Goal: Information Seeking & Learning: Learn about a topic

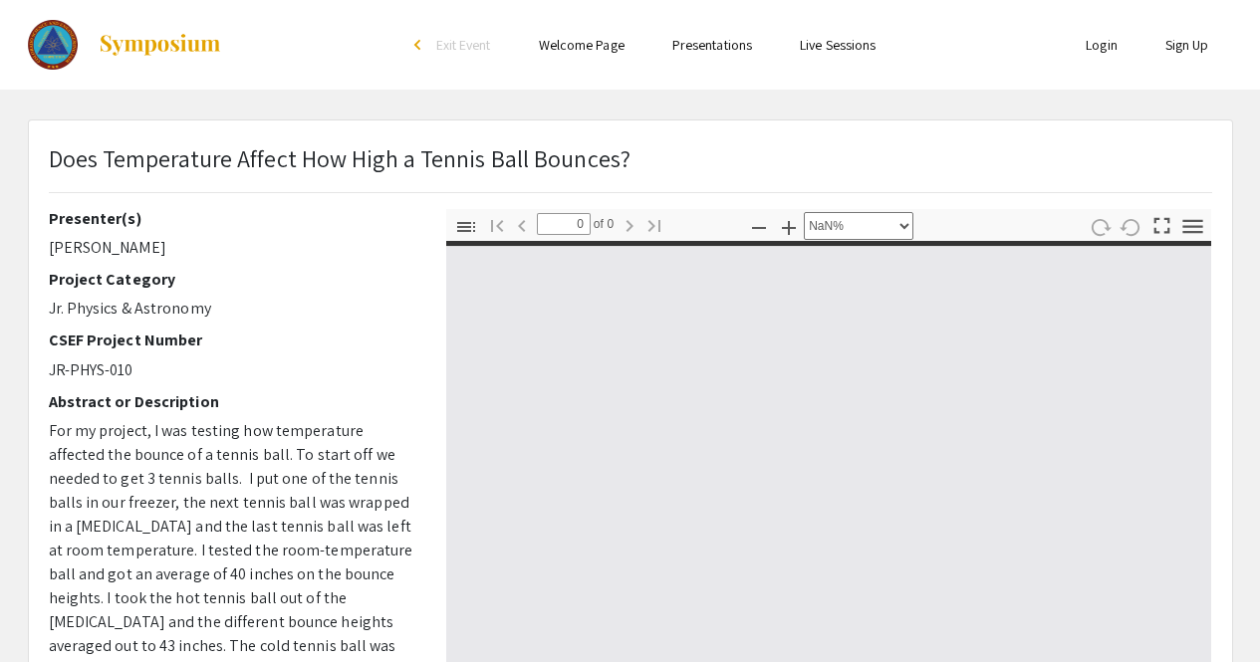
select select "custom"
type input "1"
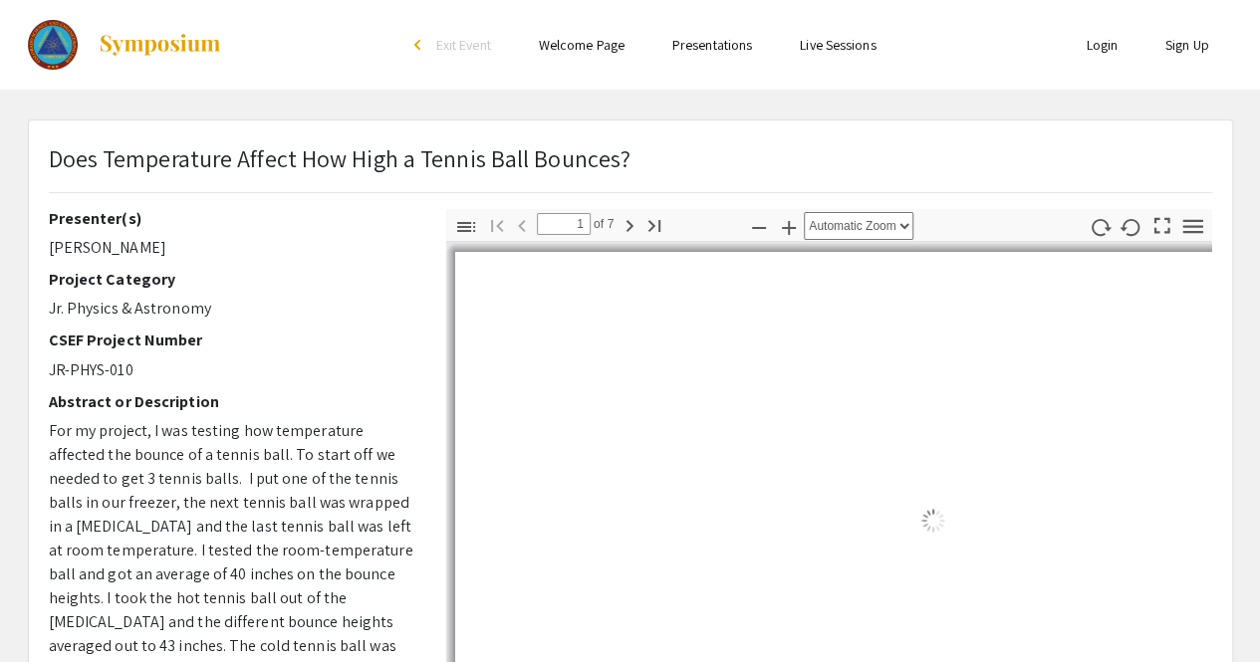
select select "auto"
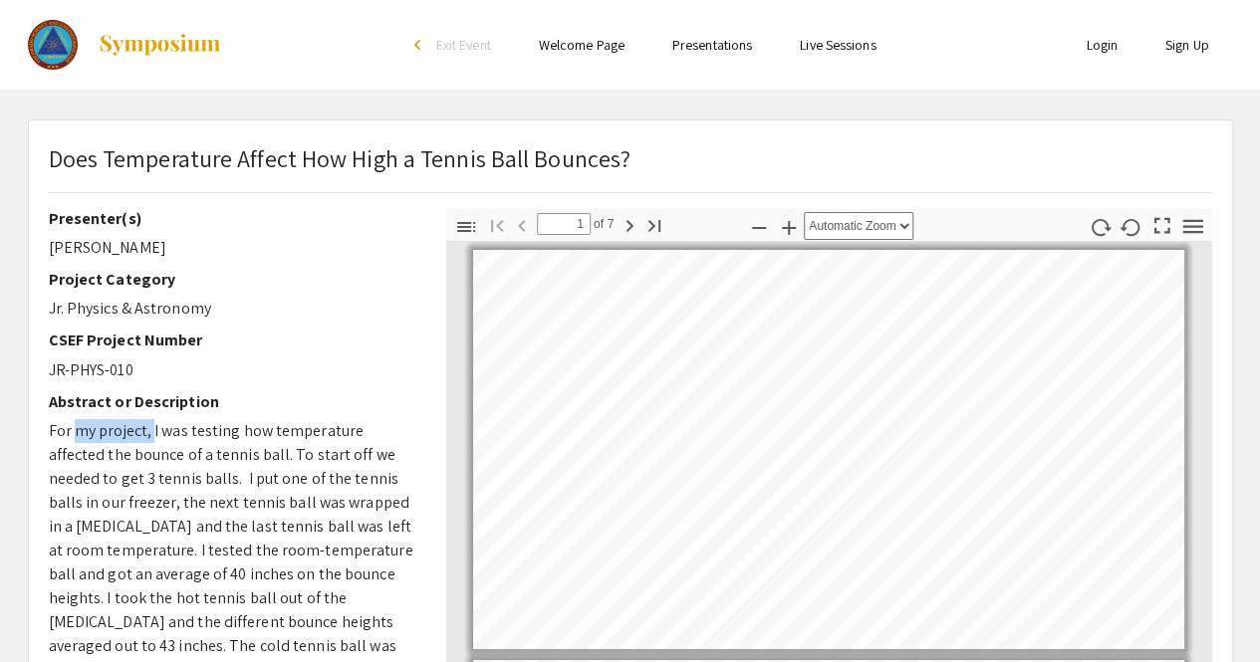
drag, startPoint x: 151, startPoint y: 429, endPoint x: 67, endPoint y: 436, distance: 84.9
click at [67, 436] on span "For my project, I was testing how temperature affected the bounce of a tennis b…" at bounding box center [231, 657] width 365 height 475
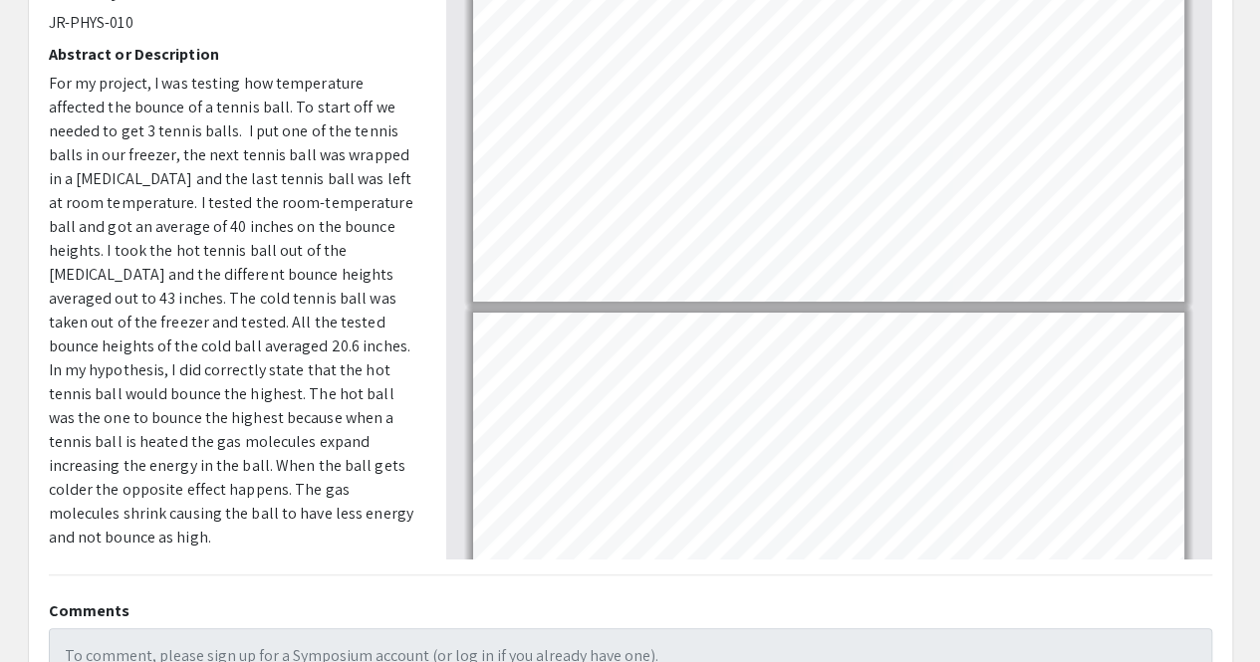
scroll to position [368, 0]
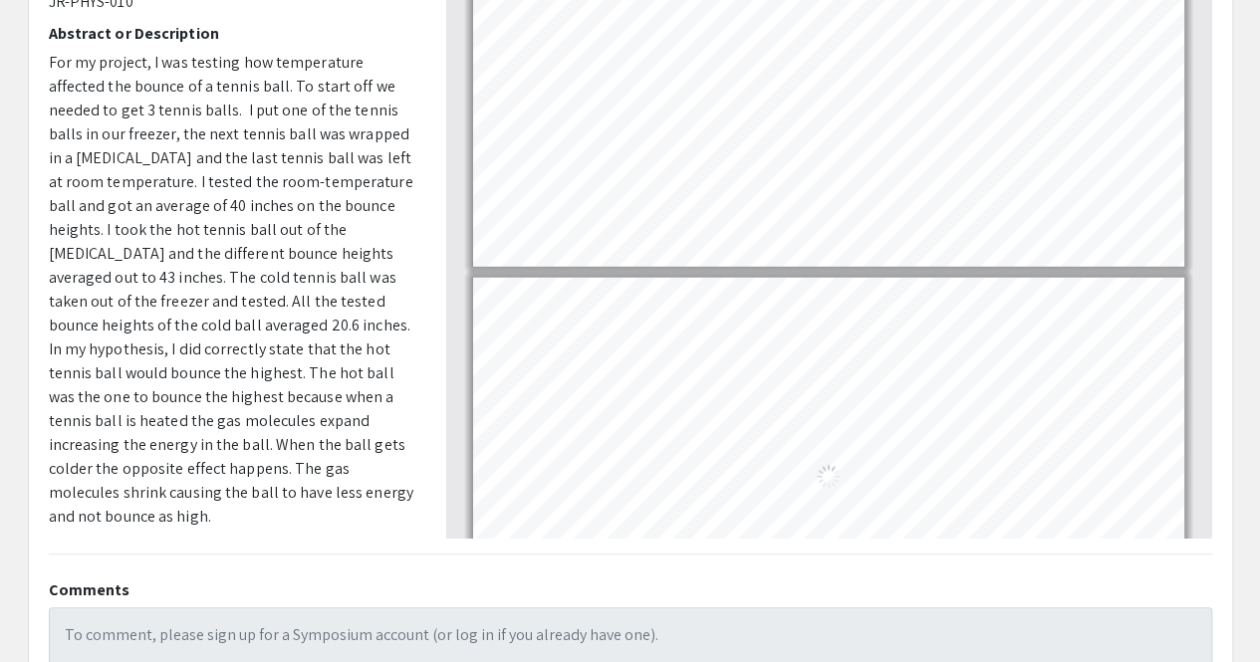
type input "7"
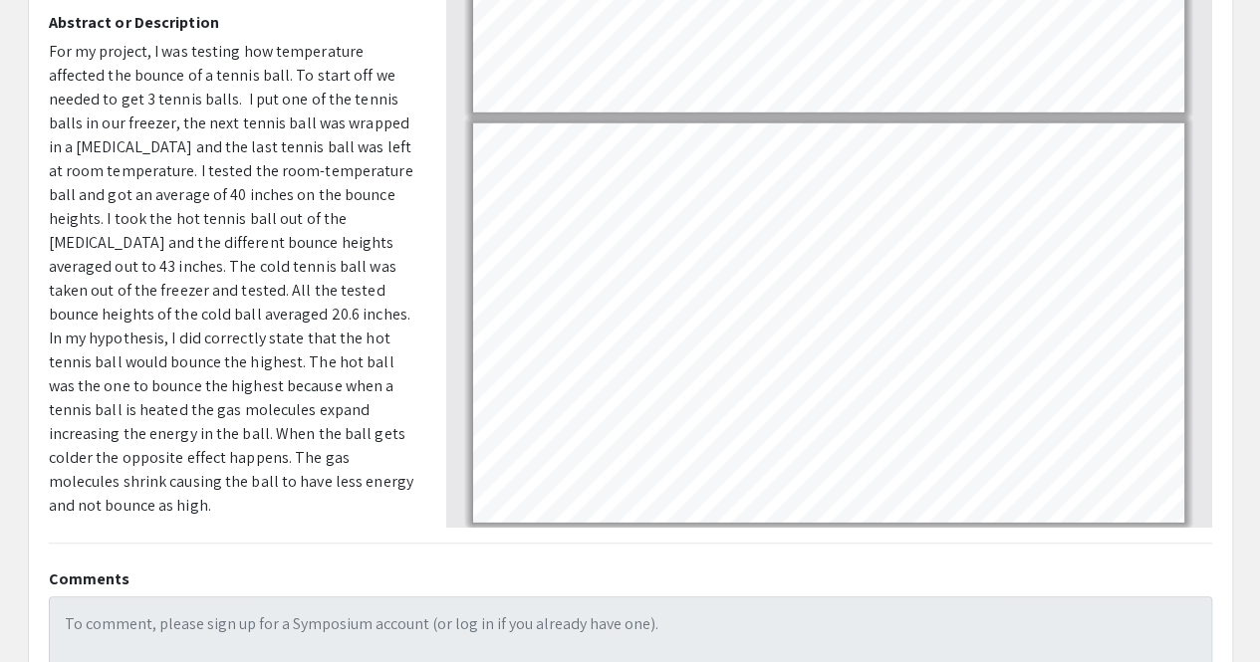
scroll to position [380, 0]
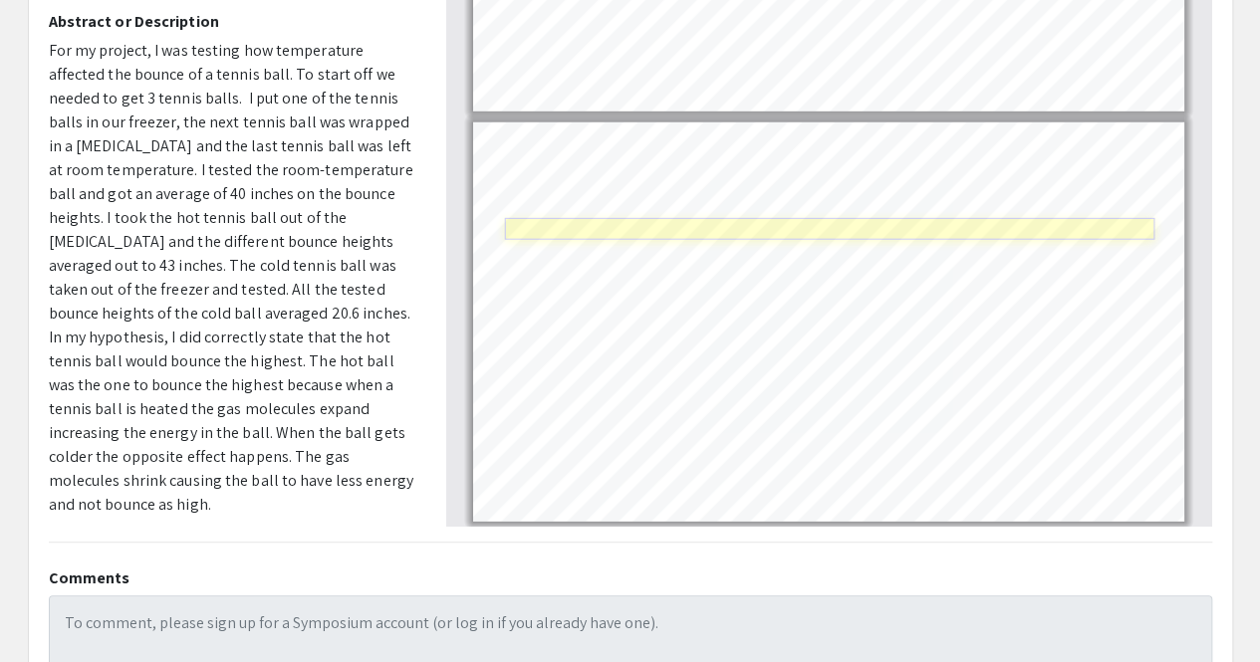
click at [705, 226] on link "Page 7" at bounding box center [830, 229] width 650 height 22
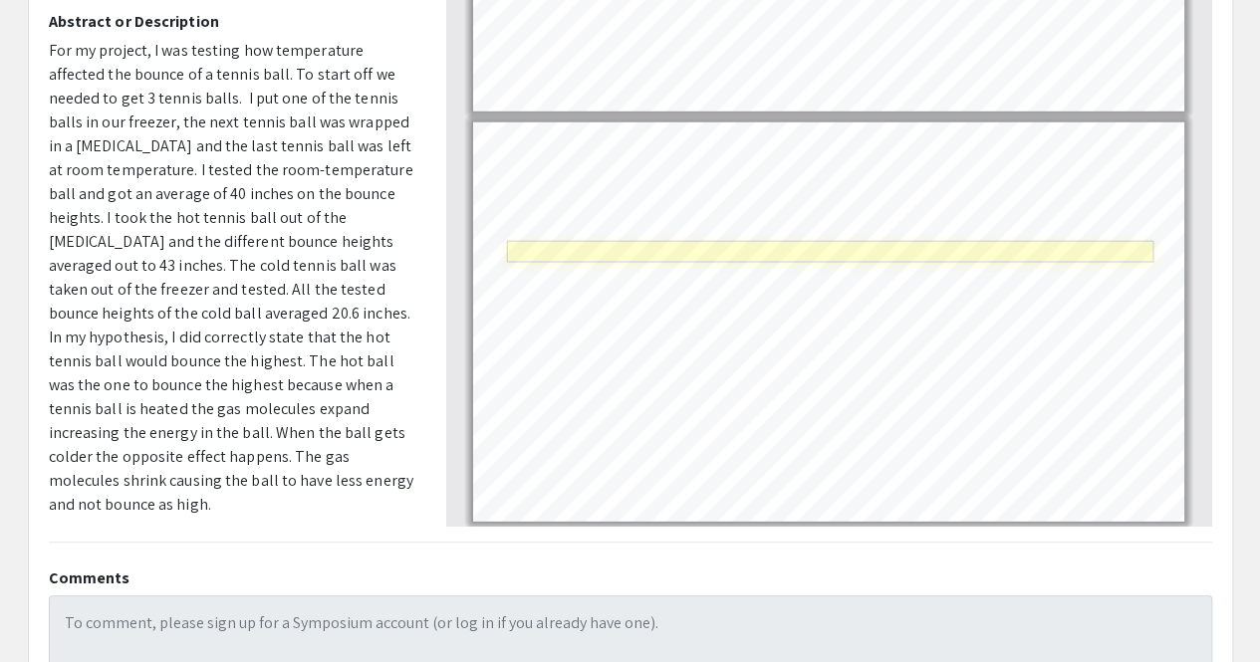
click at [623, 249] on link "Page 7" at bounding box center [829, 252] width 646 height 22
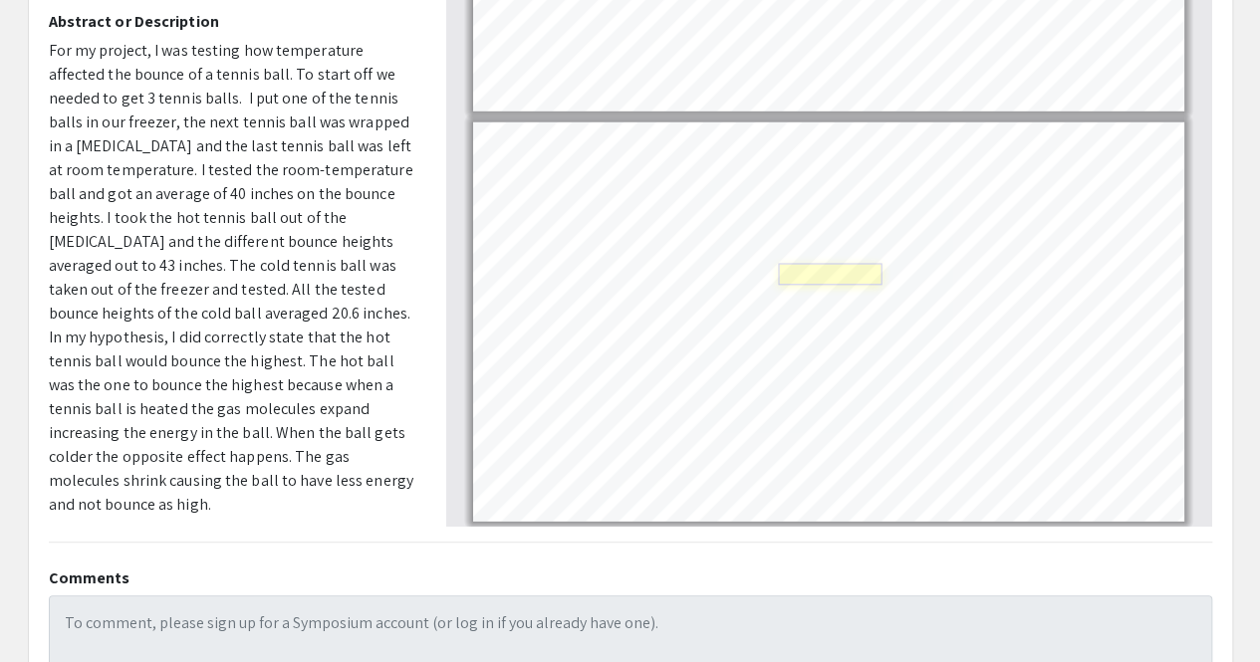
click at [785, 276] on link "Page 7" at bounding box center [830, 275] width 104 height 22
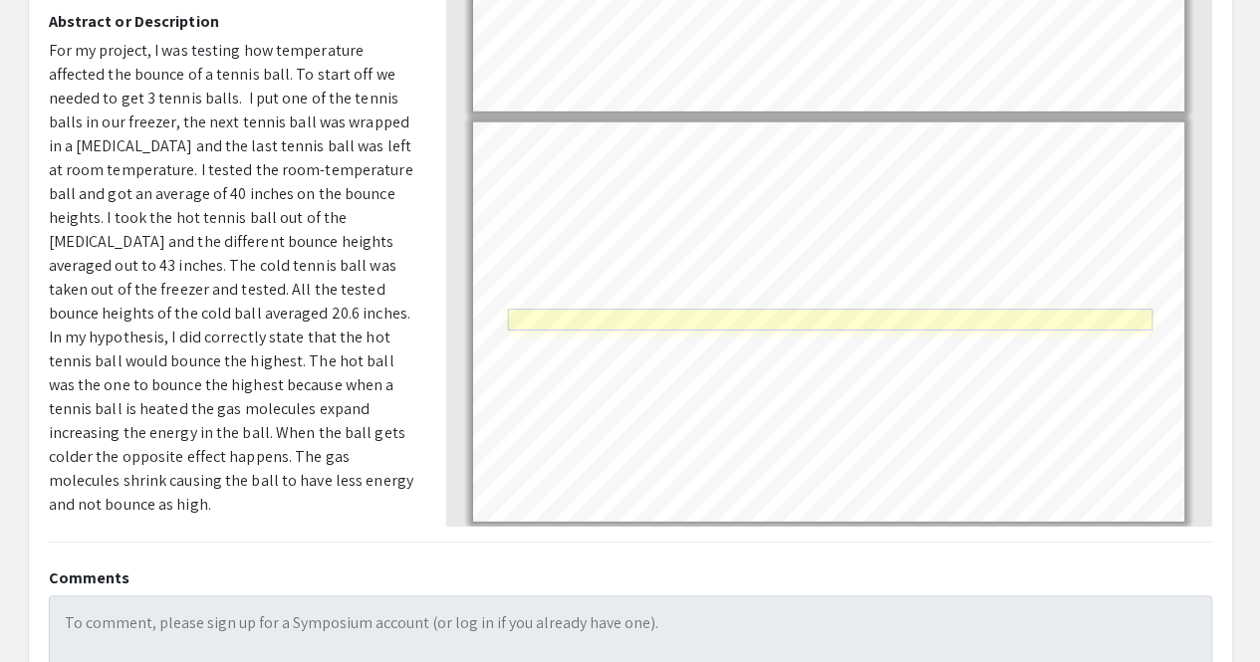
click at [681, 323] on link "Page 7" at bounding box center [829, 320] width 644 height 22
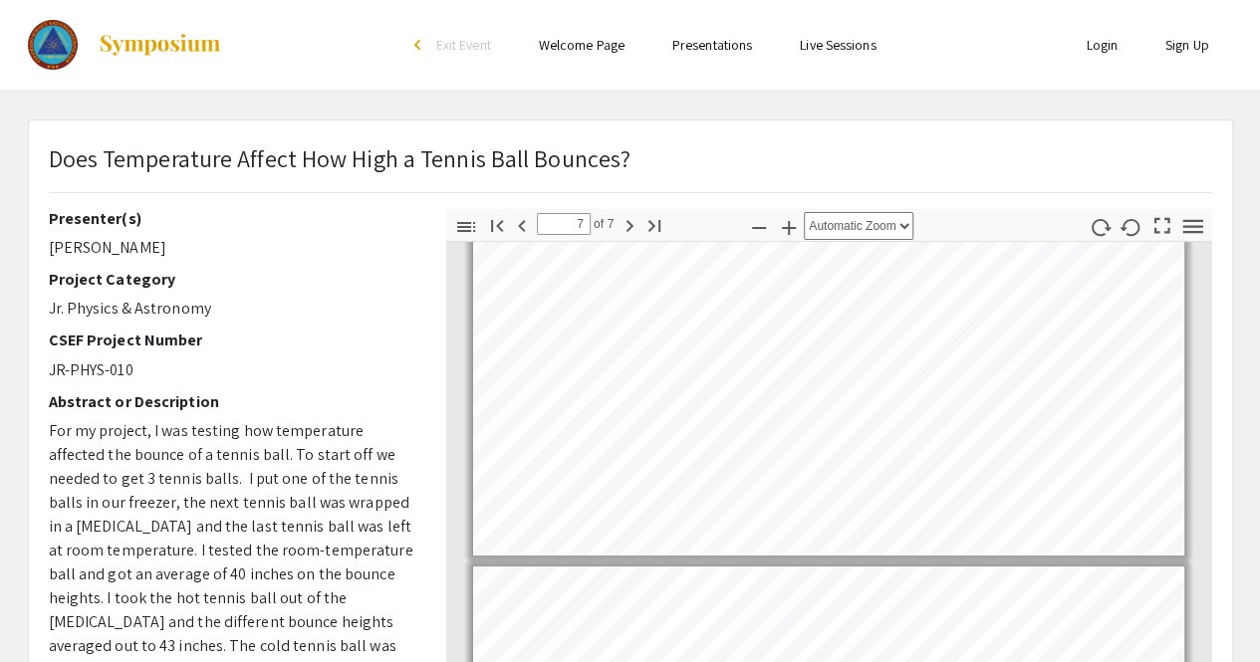
scroll to position [0, 0]
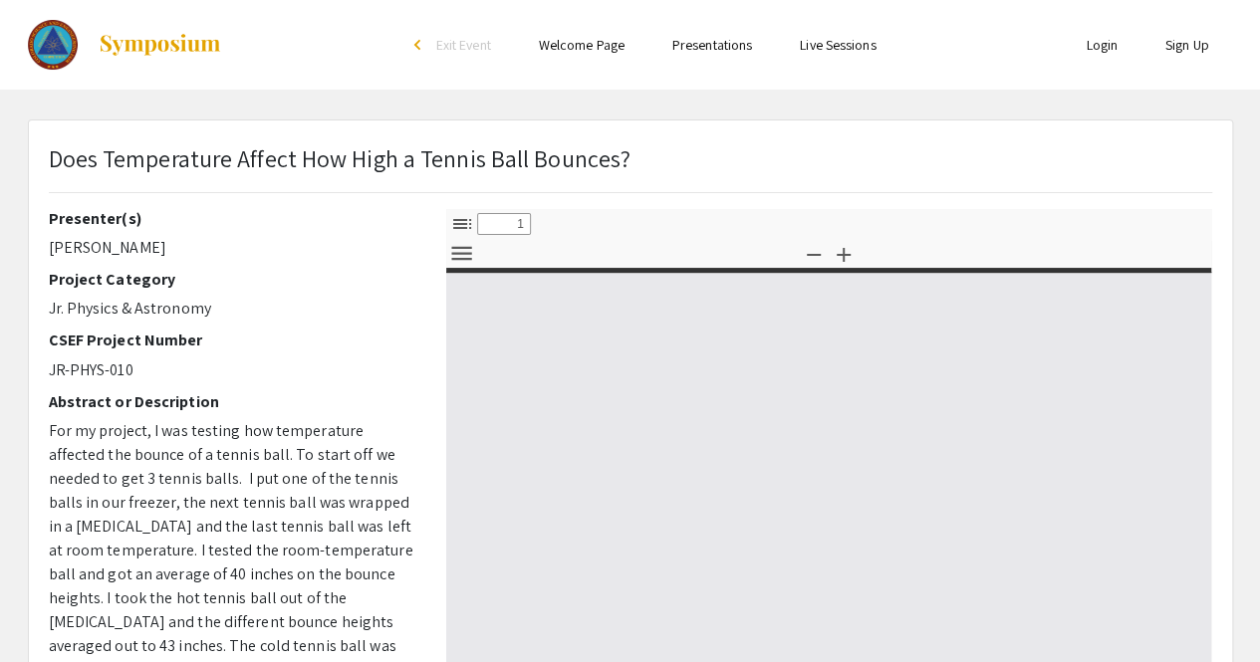
select select "custom"
type input "0"
select select "custom"
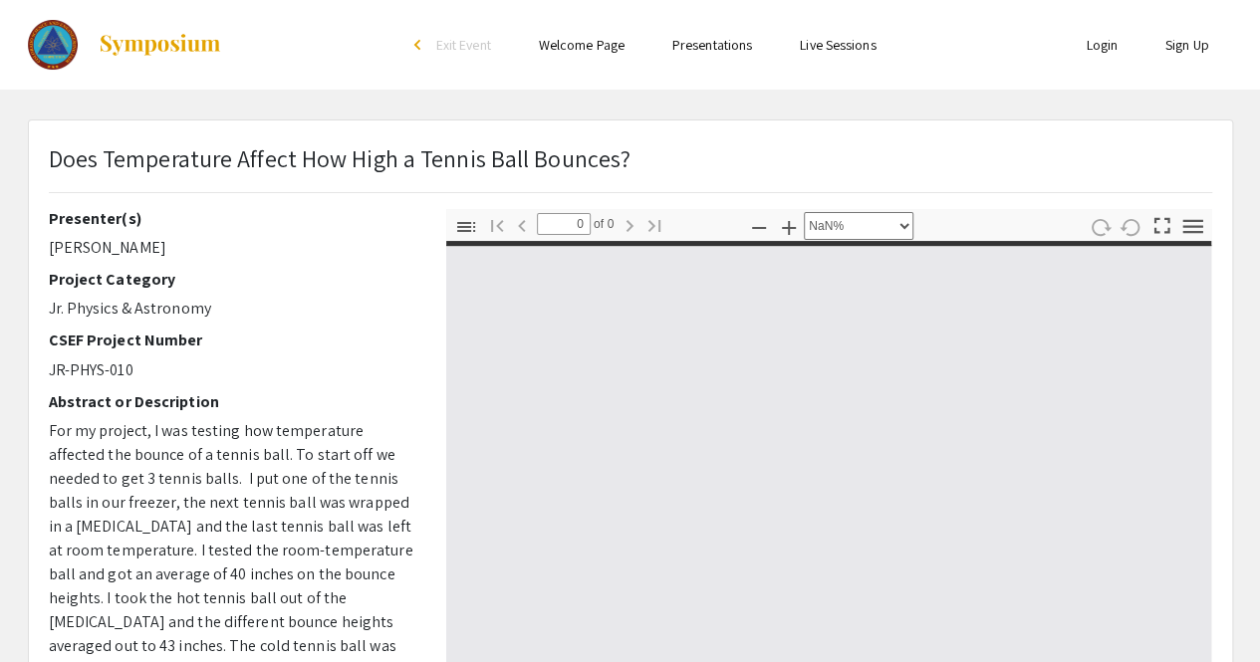
type input "1"
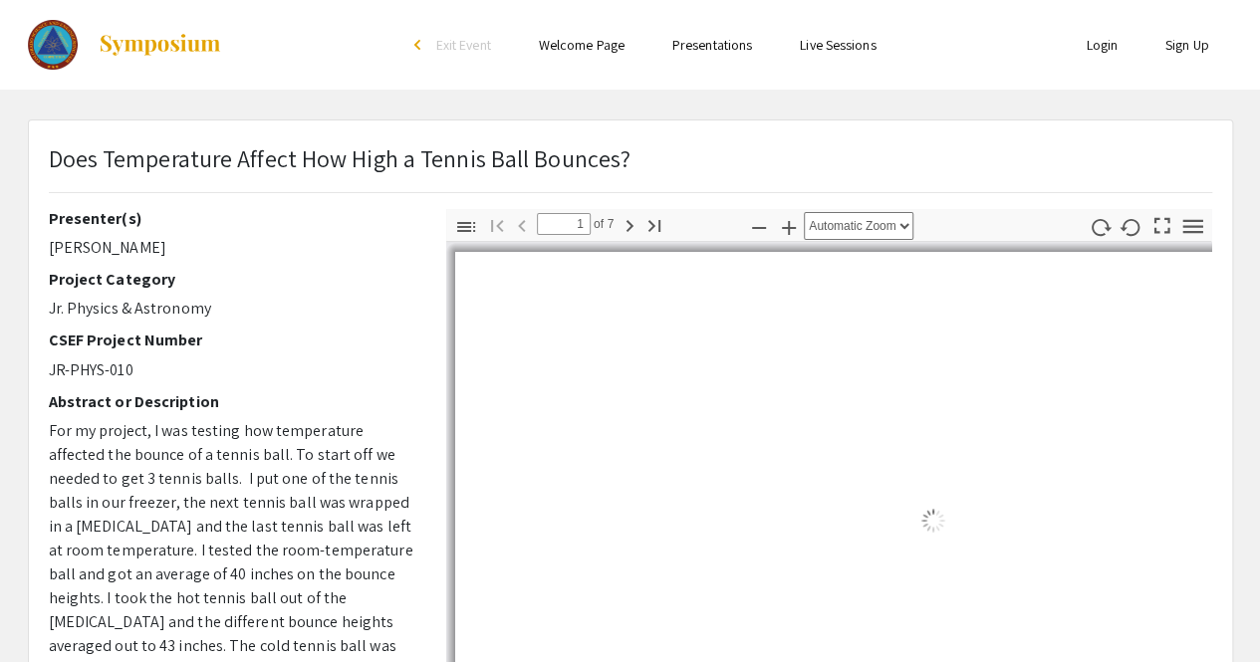
select select "auto"
